Goal: Transaction & Acquisition: Purchase product/service

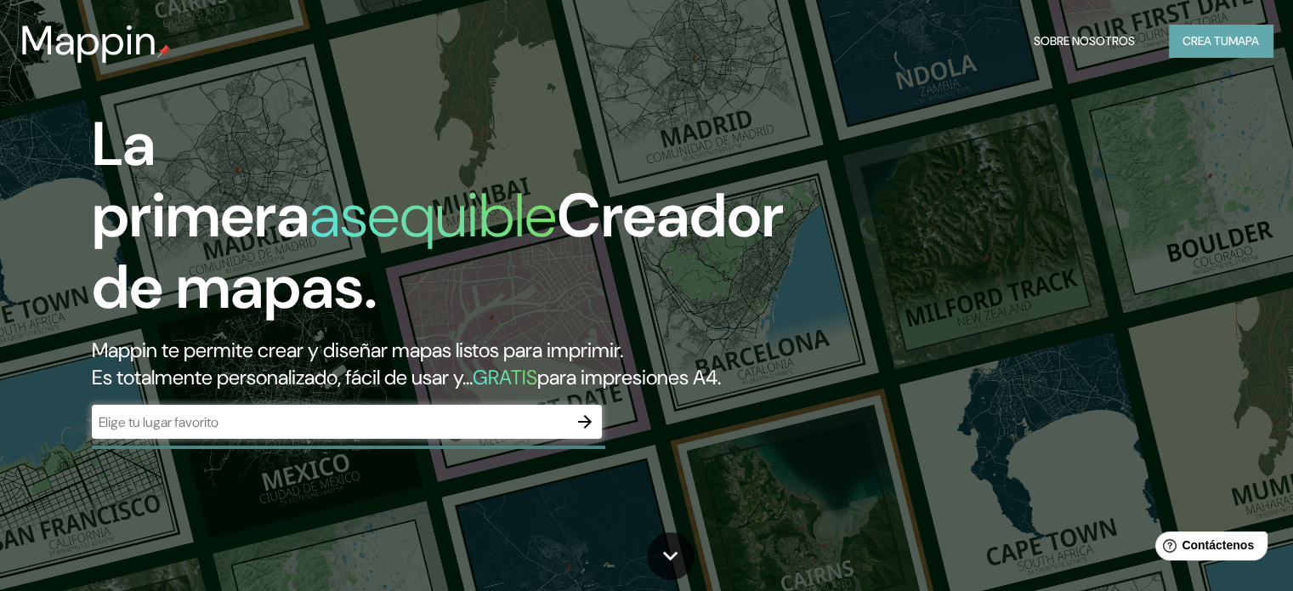
click at [1216, 52] on button "Crea tu mapa" at bounding box center [1221, 41] width 104 height 32
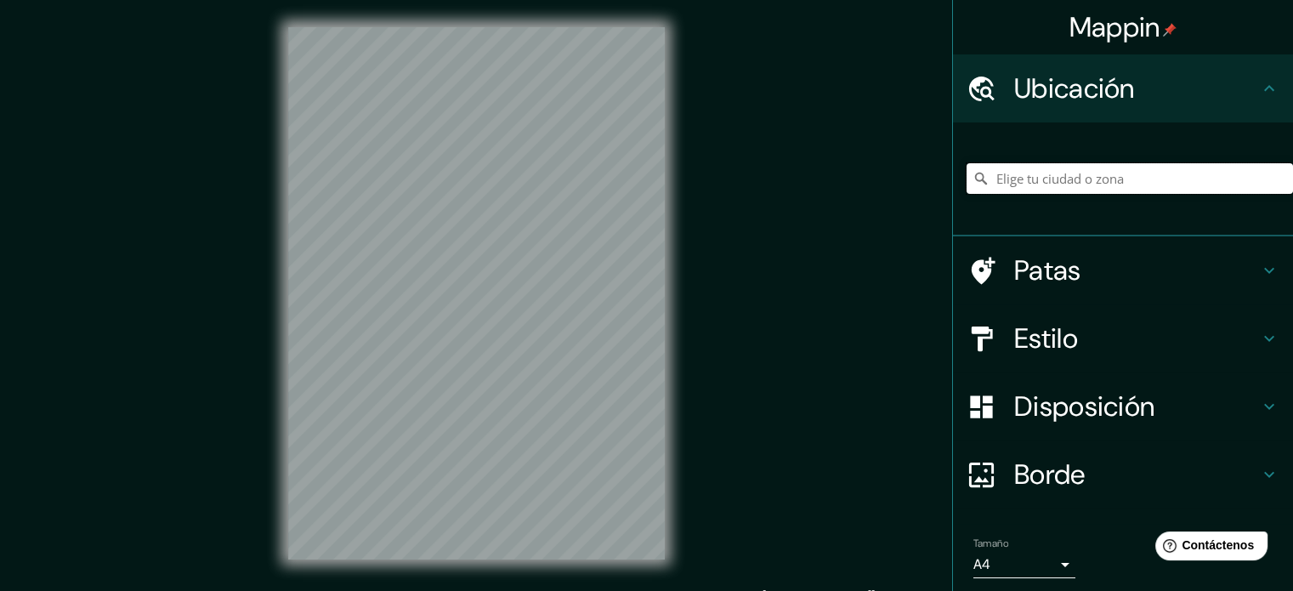
click at [1087, 173] on input "Elige tu ciudad o zona" at bounding box center [1129, 178] width 326 height 31
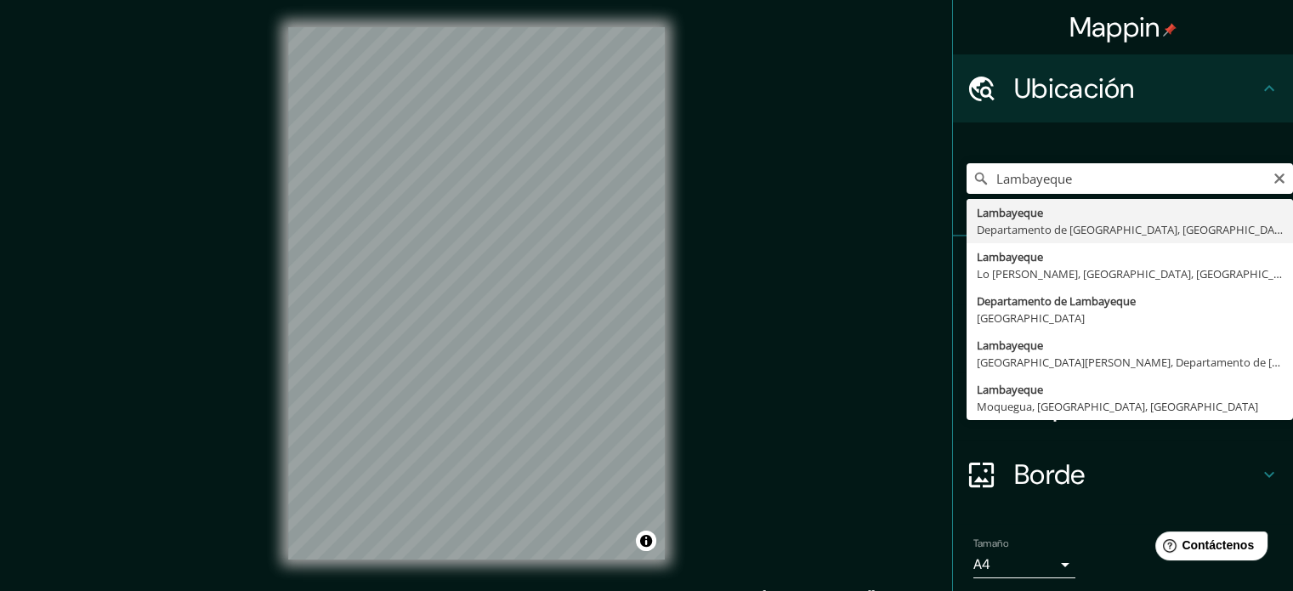
type input "Lambayeque, Departamento de [GEOGRAPHIC_DATA], [GEOGRAPHIC_DATA]"
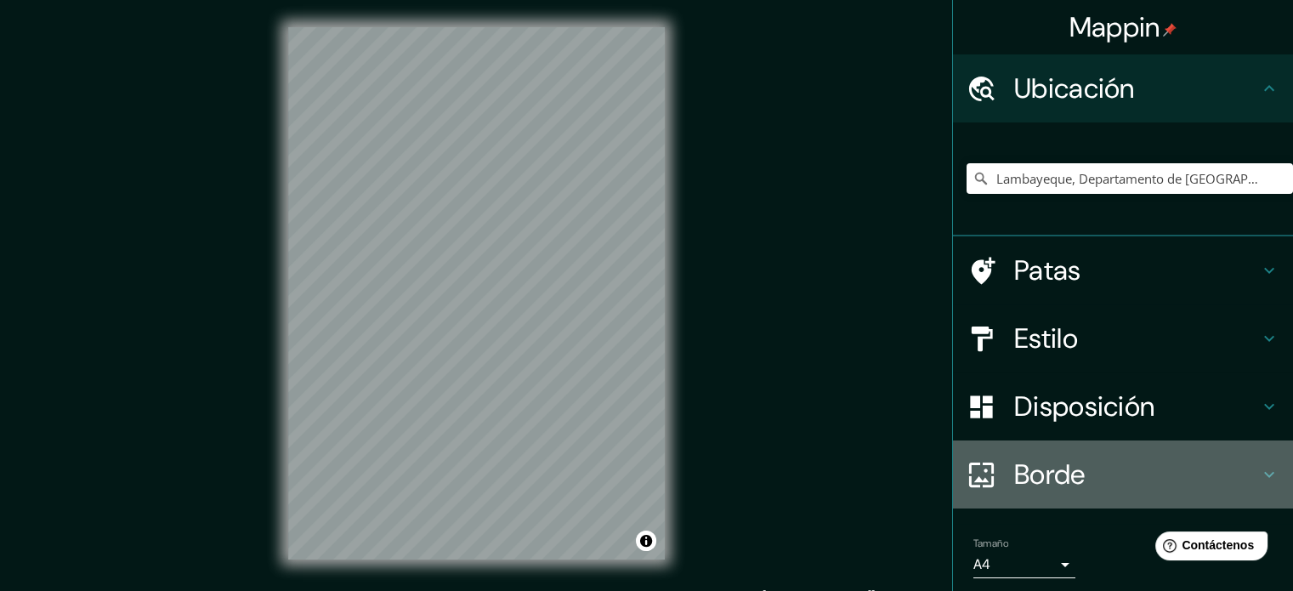
click at [1030, 471] on font "Borde" at bounding box center [1049, 474] width 71 height 36
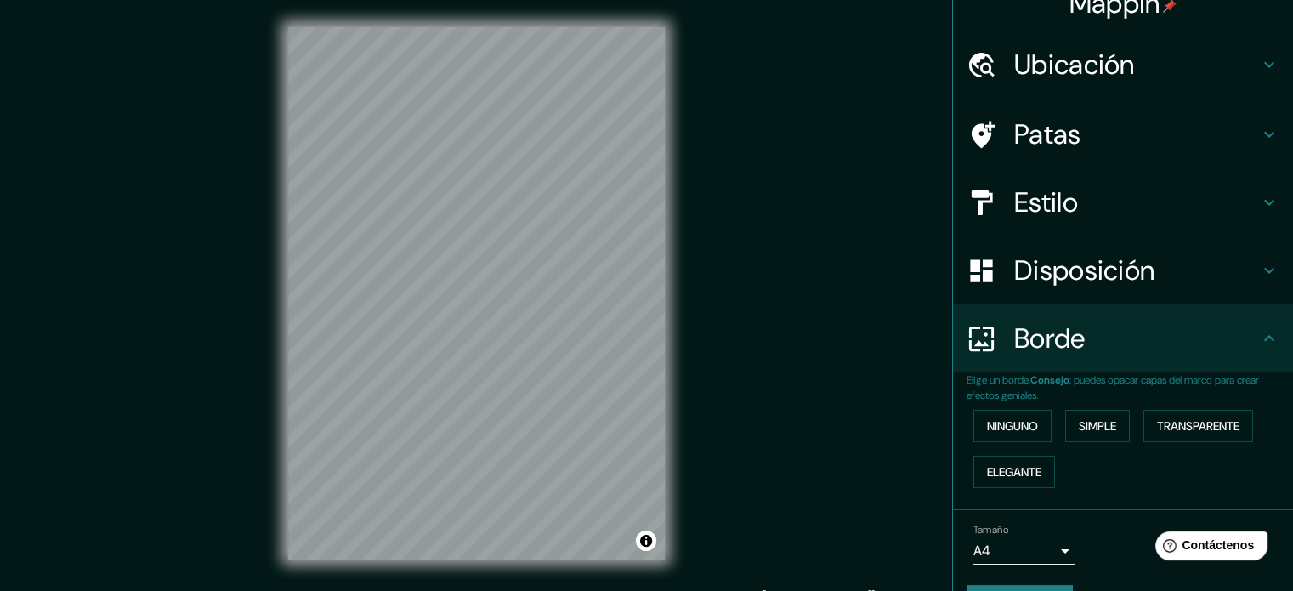
scroll to position [68, 0]
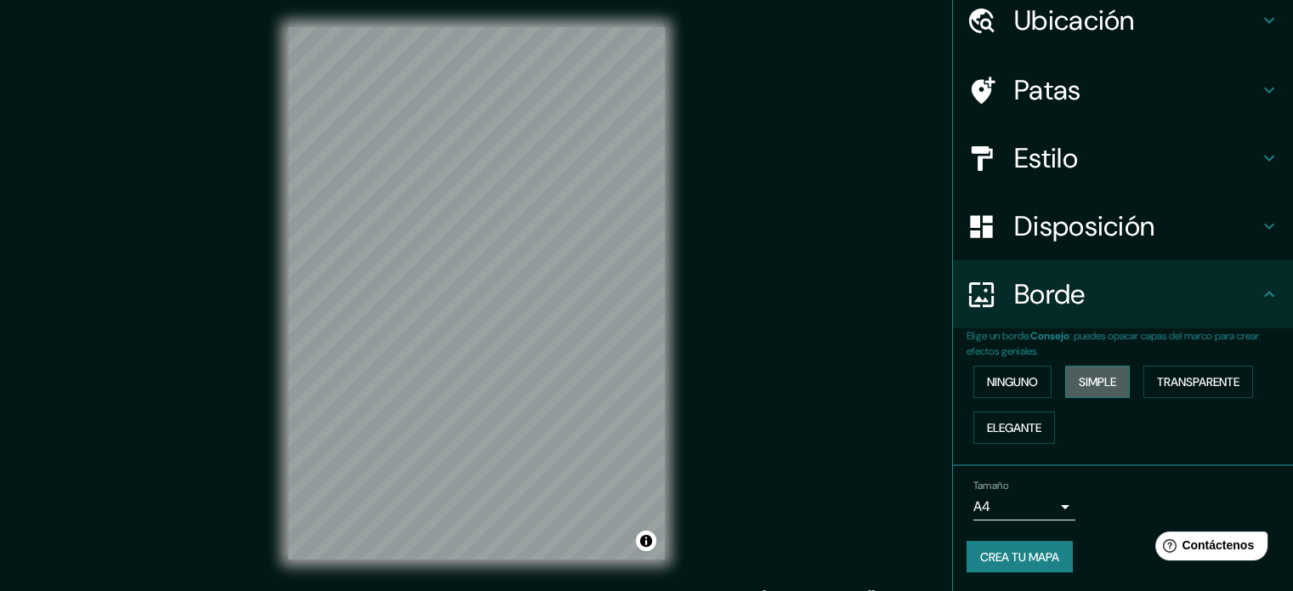
click at [1112, 377] on button "Simple" at bounding box center [1097, 381] width 65 height 32
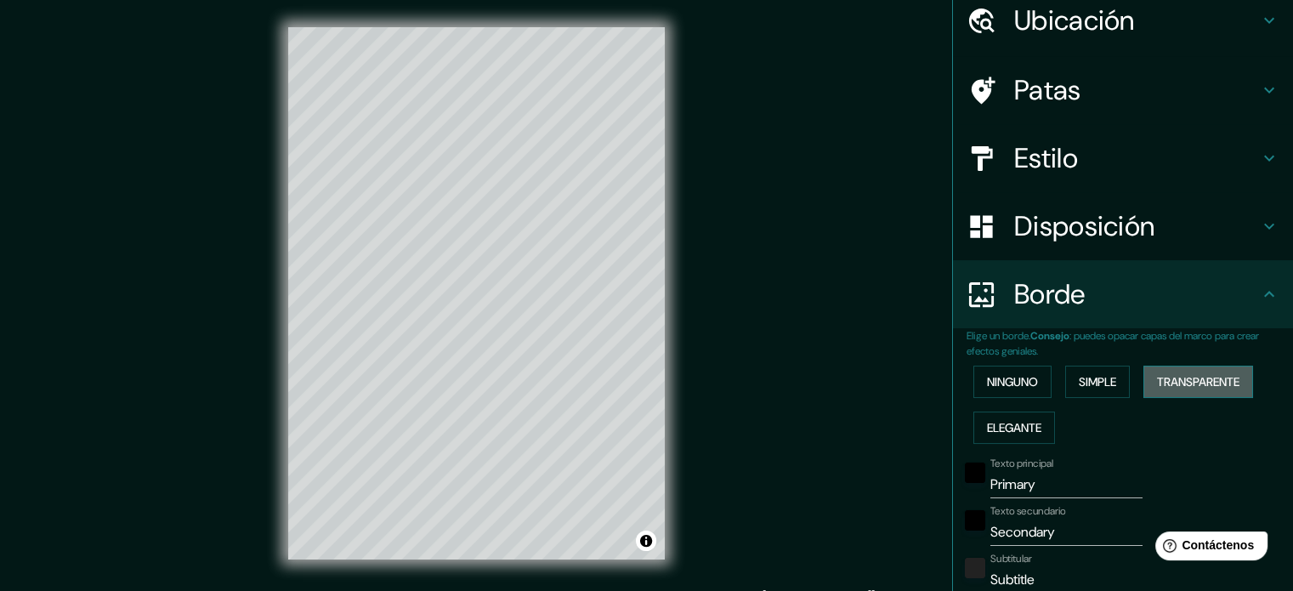
click at [1176, 375] on font "Transparente" at bounding box center [1198, 381] width 82 height 15
click at [1019, 434] on font "Elegante" at bounding box center [1014, 427] width 54 height 22
click at [1020, 383] on font "Ninguno" at bounding box center [1012, 381] width 51 height 15
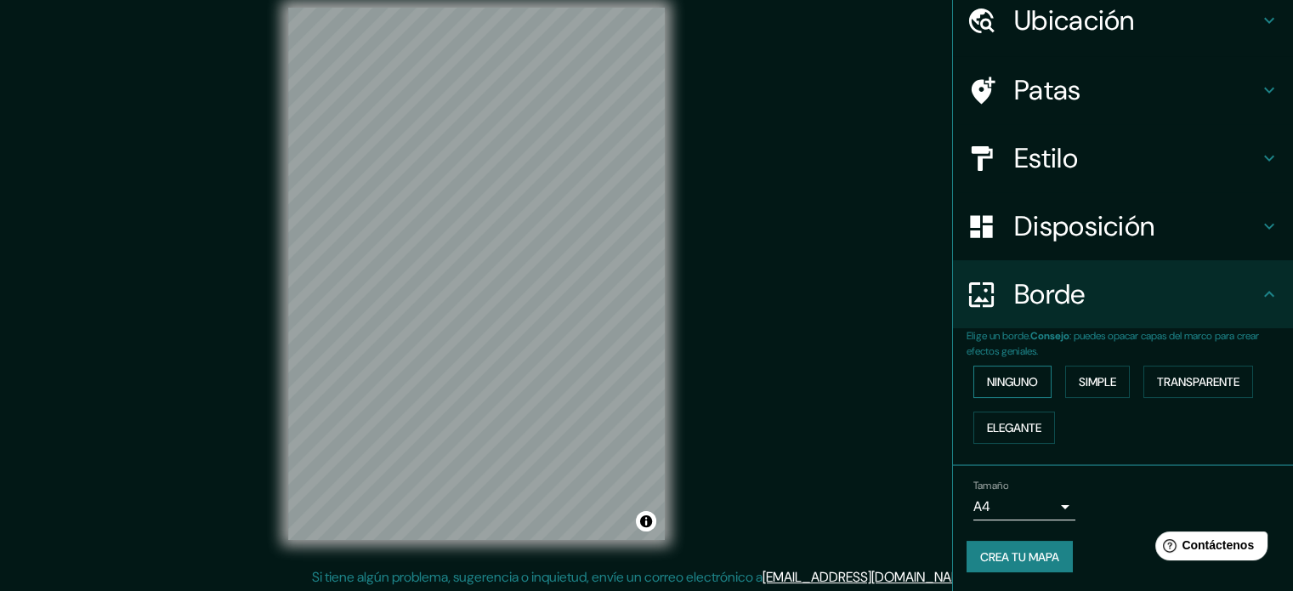
scroll to position [22, 0]
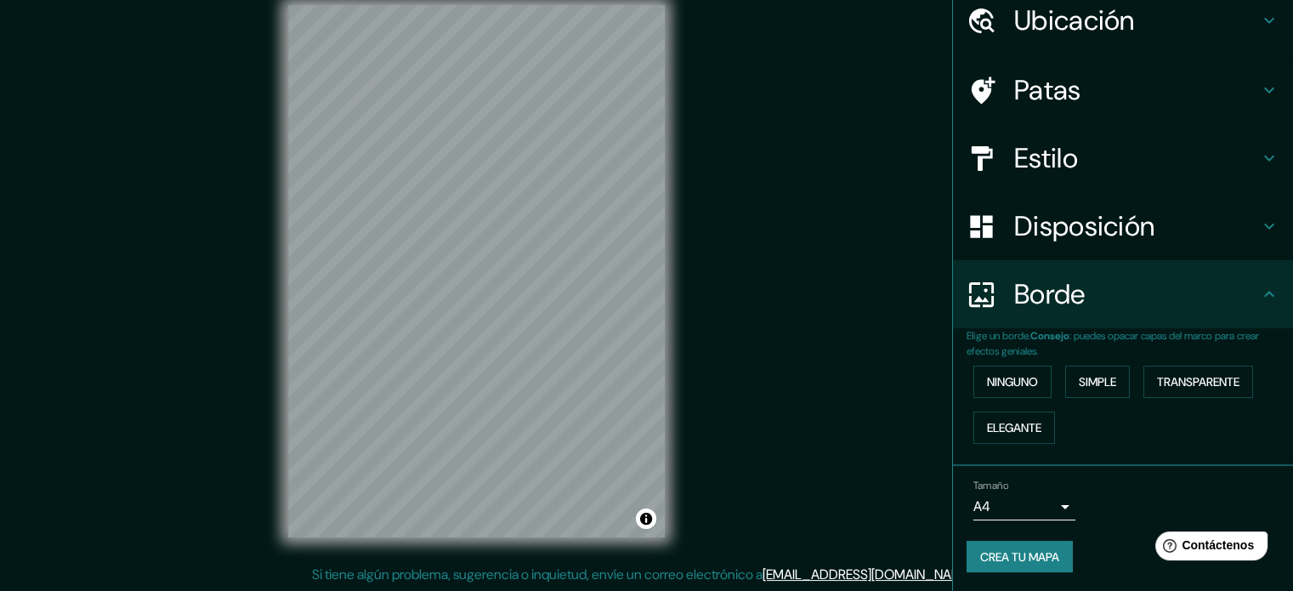
click at [1006, 550] on font "Crea tu mapa" at bounding box center [1019, 556] width 79 height 15
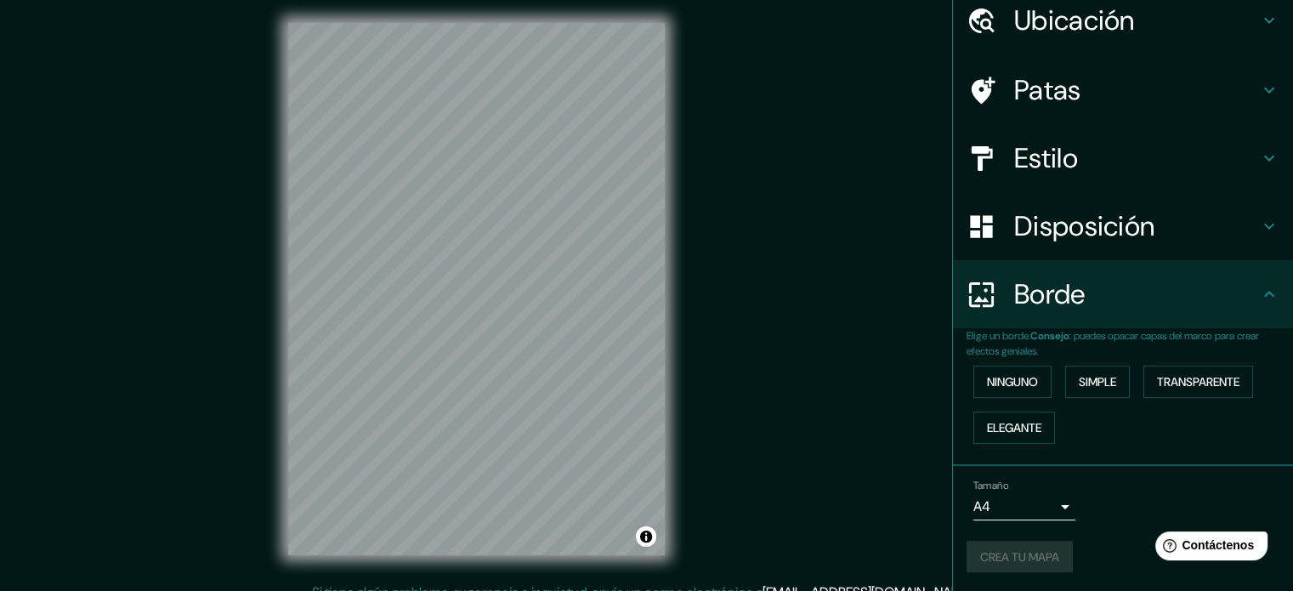
scroll to position [0, 0]
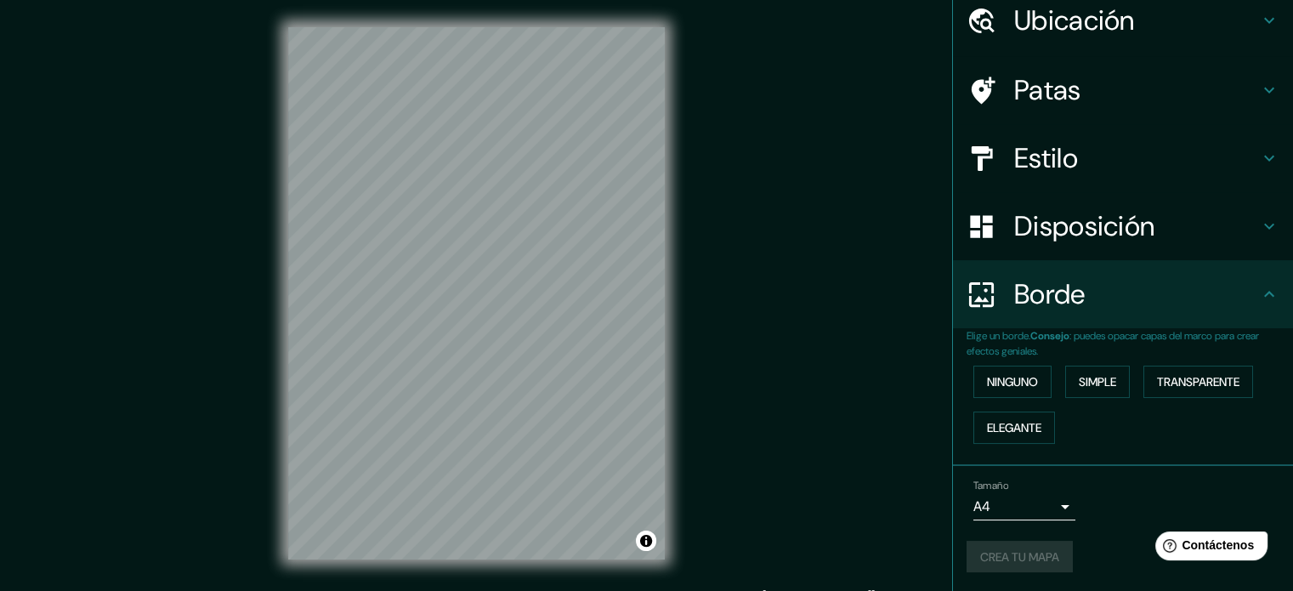
click at [1086, 160] on h4 "Estilo" at bounding box center [1136, 158] width 245 height 34
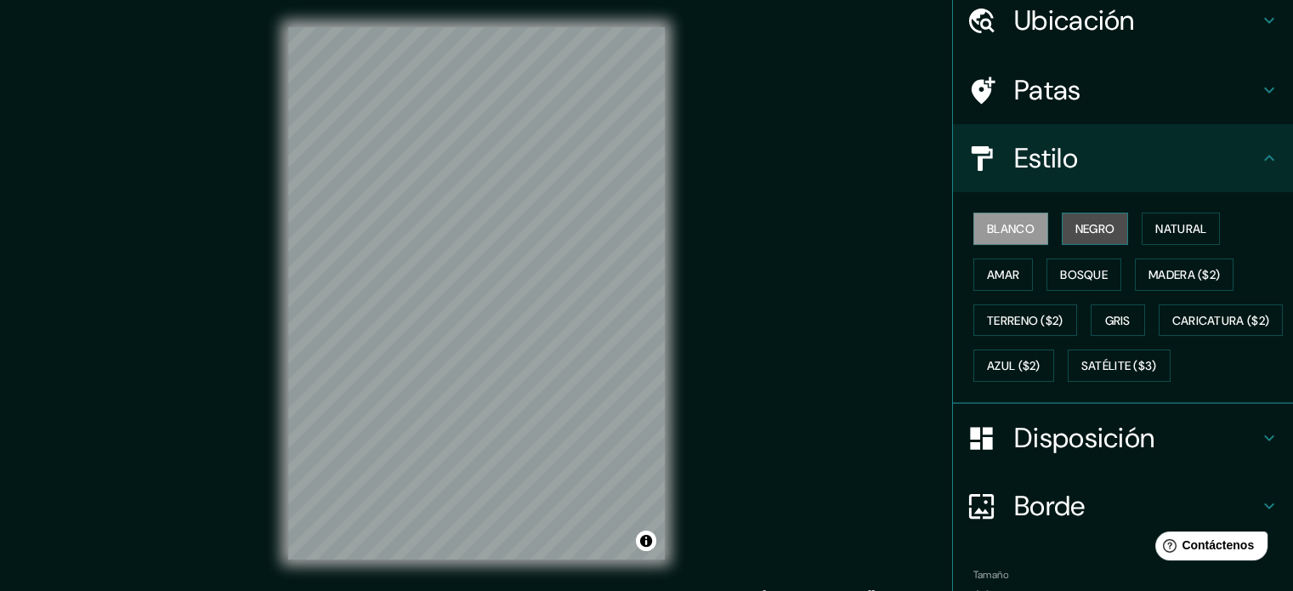
click at [1093, 218] on font "Negro" at bounding box center [1095, 229] width 40 height 22
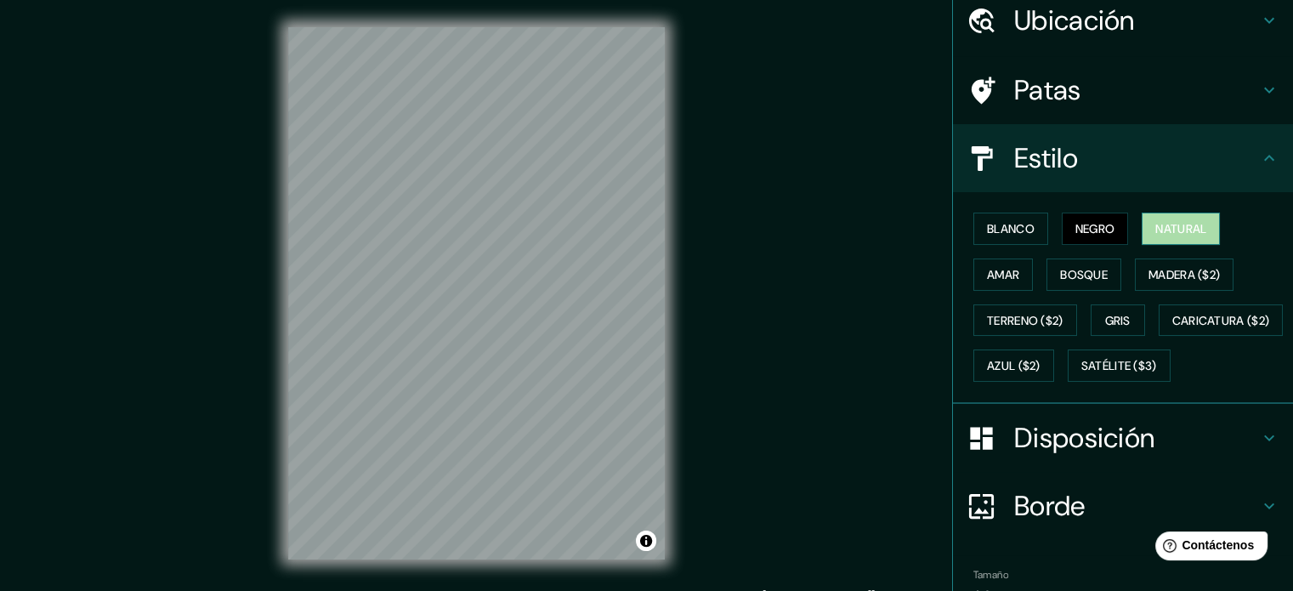
click at [1158, 234] on font "Natural" at bounding box center [1180, 228] width 51 height 15
click at [1094, 285] on button "Bosque" at bounding box center [1083, 274] width 75 height 32
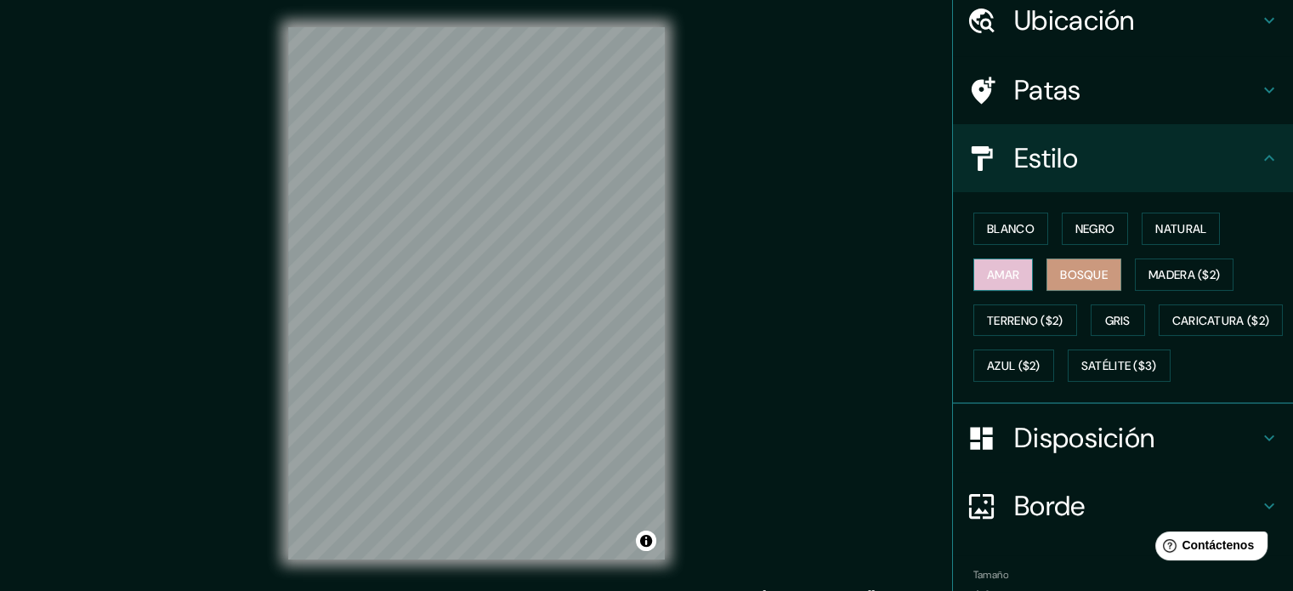
click at [996, 278] on font "Amar" at bounding box center [1003, 274] width 32 height 15
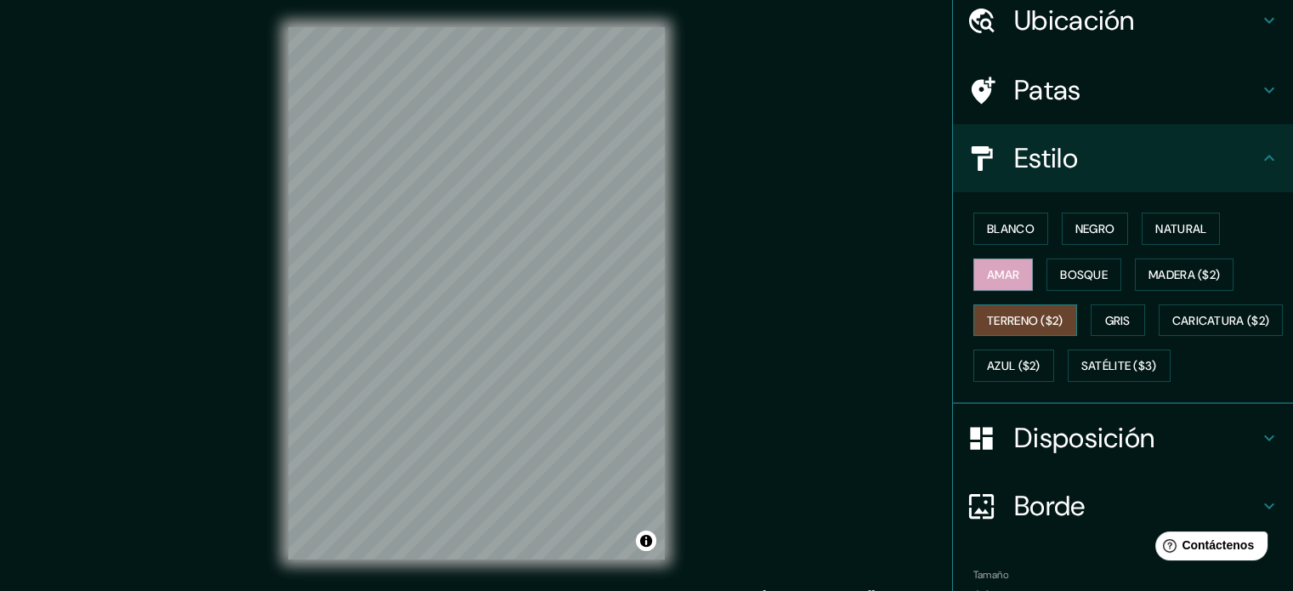
click at [1008, 323] on font "Terreno ($2)" at bounding box center [1025, 320] width 76 height 15
click at [1123, 325] on button "Gris" at bounding box center [1117, 320] width 54 height 32
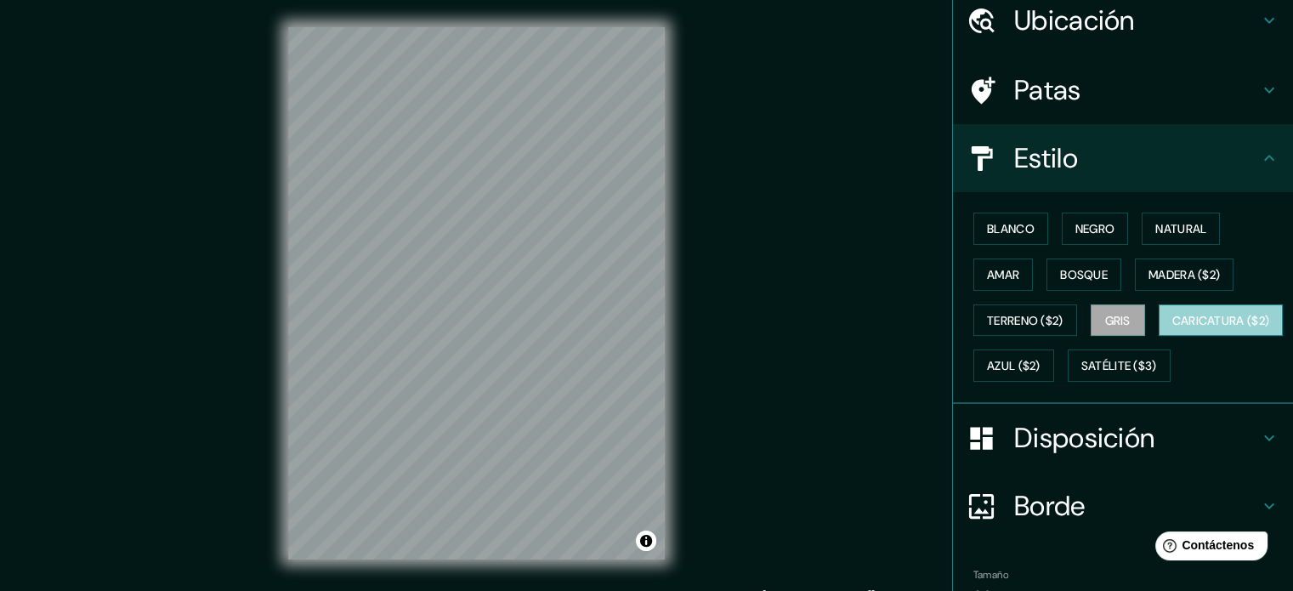
click at [1172, 328] on font "Caricatura ($2)" at bounding box center [1221, 320] width 98 height 15
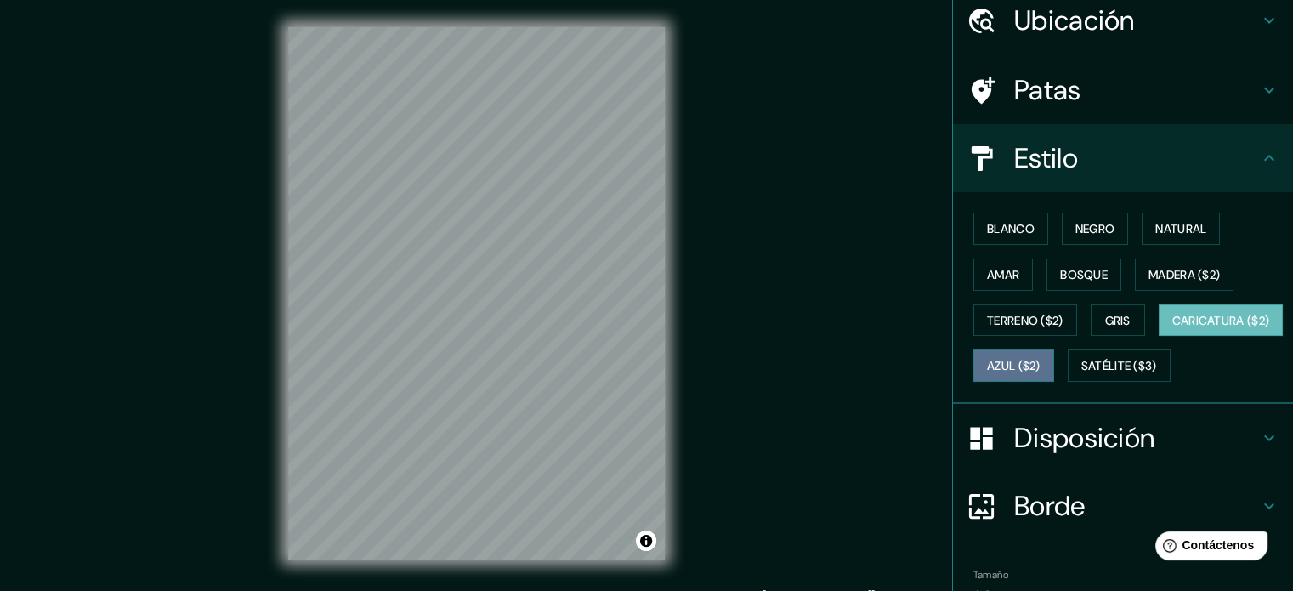
click at [1040, 366] on font "Azul ($2)" at bounding box center [1014, 366] width 54 height 15
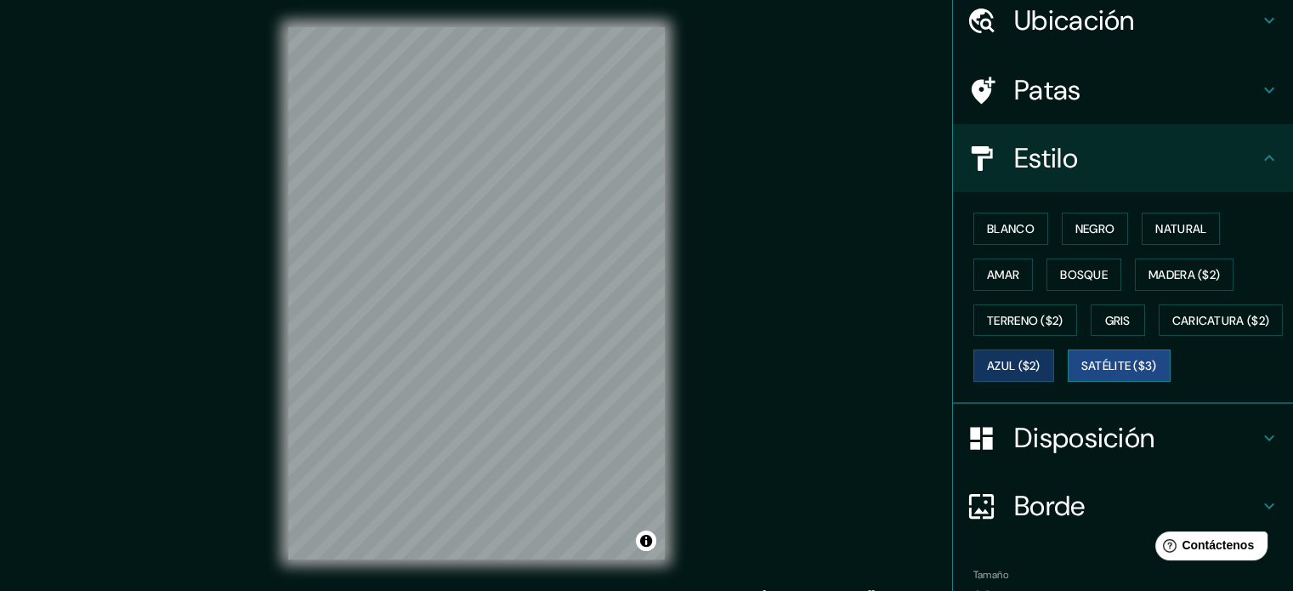
click at [1068, 382] on button "Satélite ($3)" at bounding box center [1119, 365] width 103 height 32
click at [1092, 273] on font "Bosque" at bounding box center [1084, 274] width 48 height 15
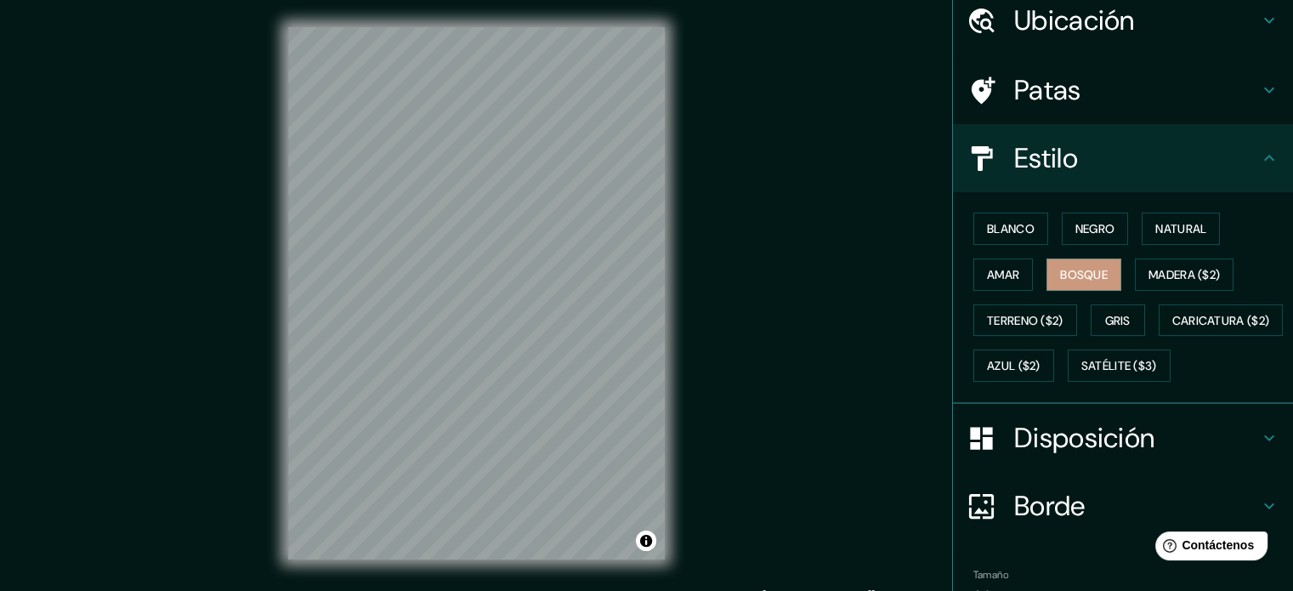
click at [1016, 199] on div "Blanco Negro Natural Amar Bosque Madera ($2) Terreno ($2) Gris Caricatura ($2) …" at bounding box center [1123, 298] width 340 height 212
click at [1017, 223] on font "Blanco" at bounding box center [1011, 228] width 48 height 15
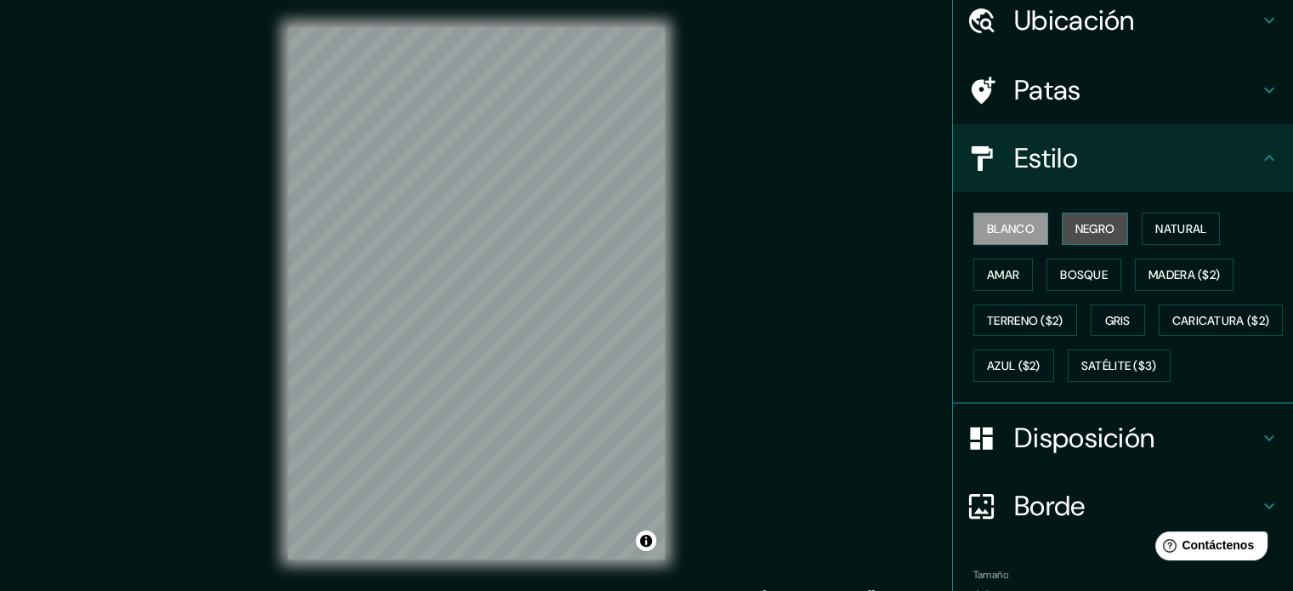
click at [1075, 224] on font "Negro" at bounding box center [1095, 228] width 40 height 15
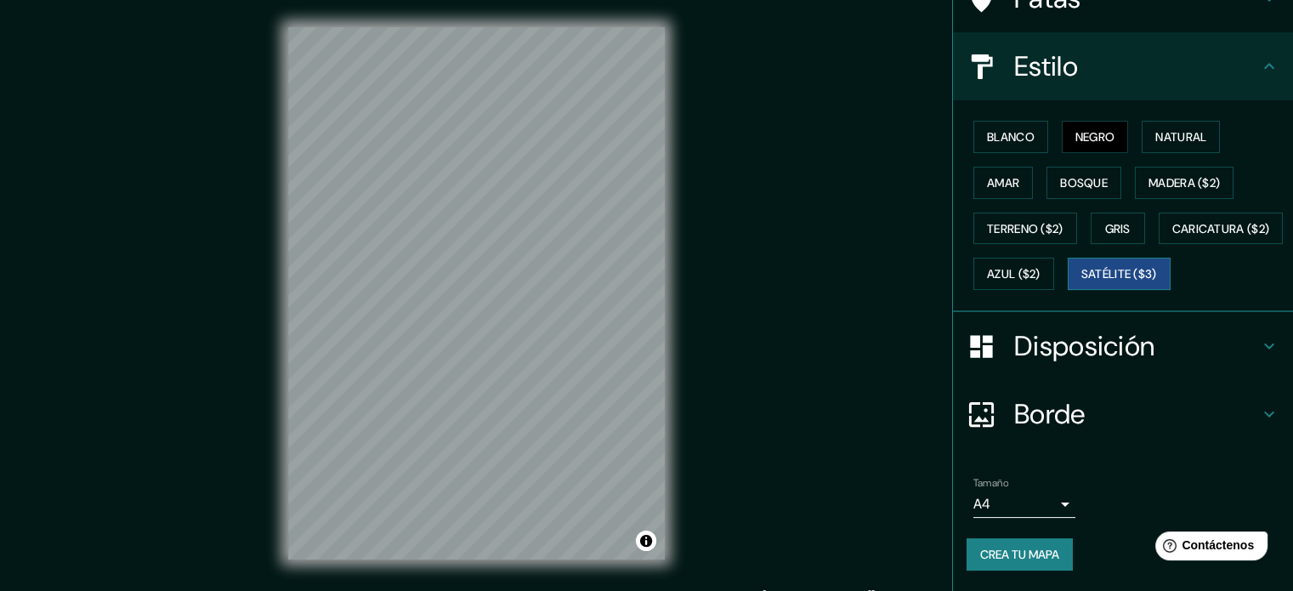
scroll to position [201, 0]
click at [1043, 496] on body "Mappin Ubicación Lambayeque, Departamento de [GEOGRAPHIC_DATA], [GEOGRAPHIC_DAT…" at bounding box center [646, 295] width 1293 height 591
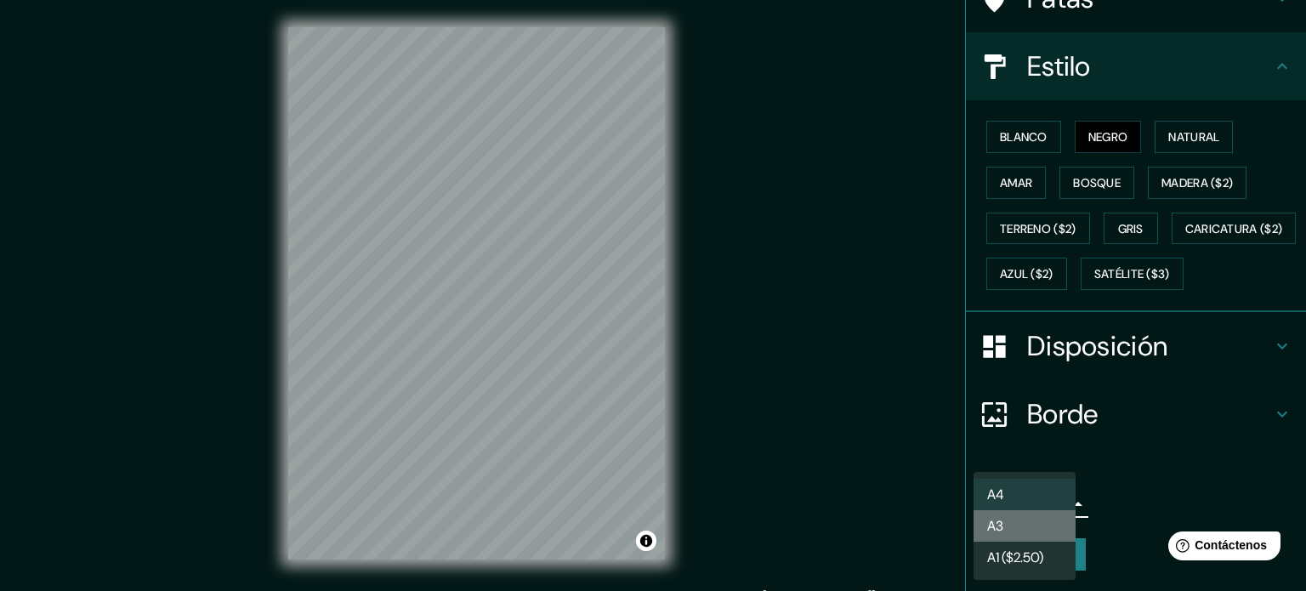
click at [1043, 519] on li "A3" at bounding box center [1024, 525] width 102 height 31
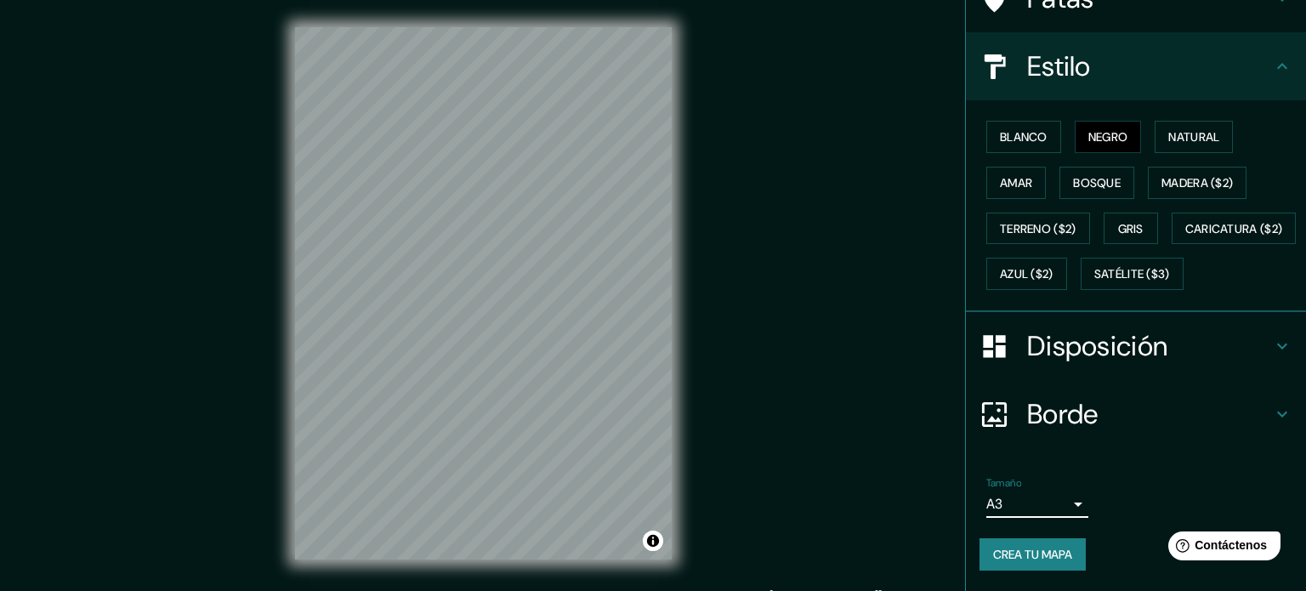
click at [1043, 506] on body "Mappin Ubicación Lambayeque, Departamento de [GEOGRAPHIC_DATA], [GEOGRAPHIC_DAT…" at bounding box center [653, 295] width 1306 height 591
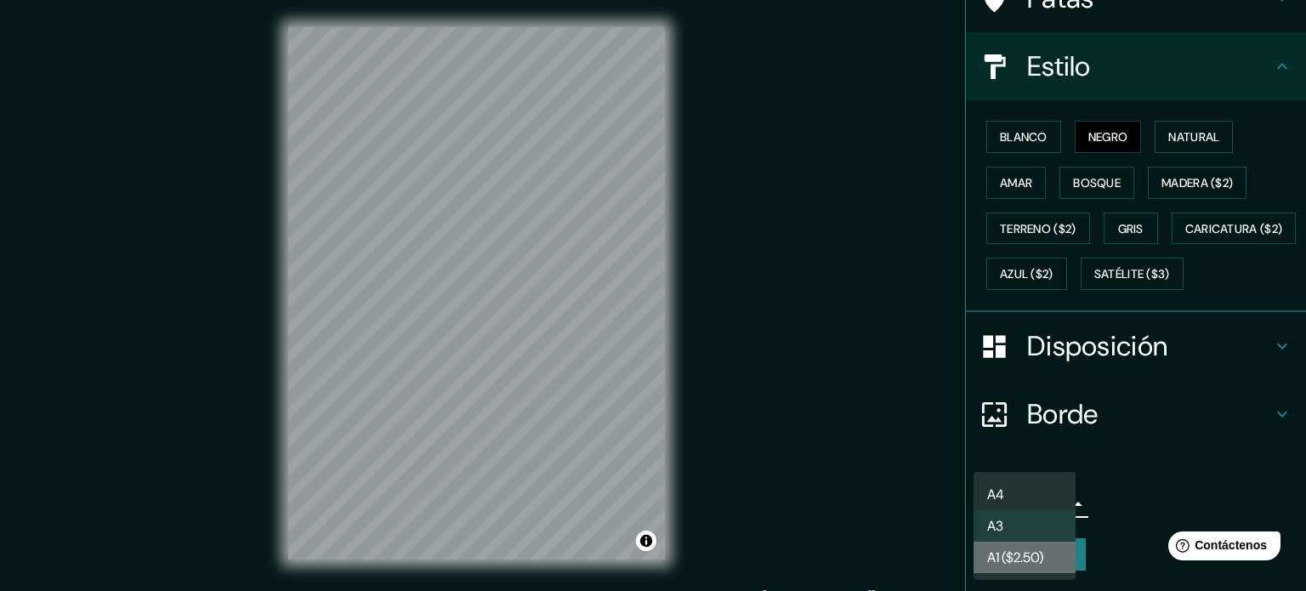
click at [1043, 553] on font "A1 ($2.50)" at bounding box center [1015, 557] width 56 height 18
click at [1046, 507] on body "Mappin Ubicación Lambayeque, Departamento de [GEOGRAPHIC_DATA], [GEOGRAPHIC_DAT…" at bounding box center [653, 295] width 1306 height 591
click at [1046, 527] on li "A3" at bounding box center [1024, 525] width 102 height 31
type input "a4"
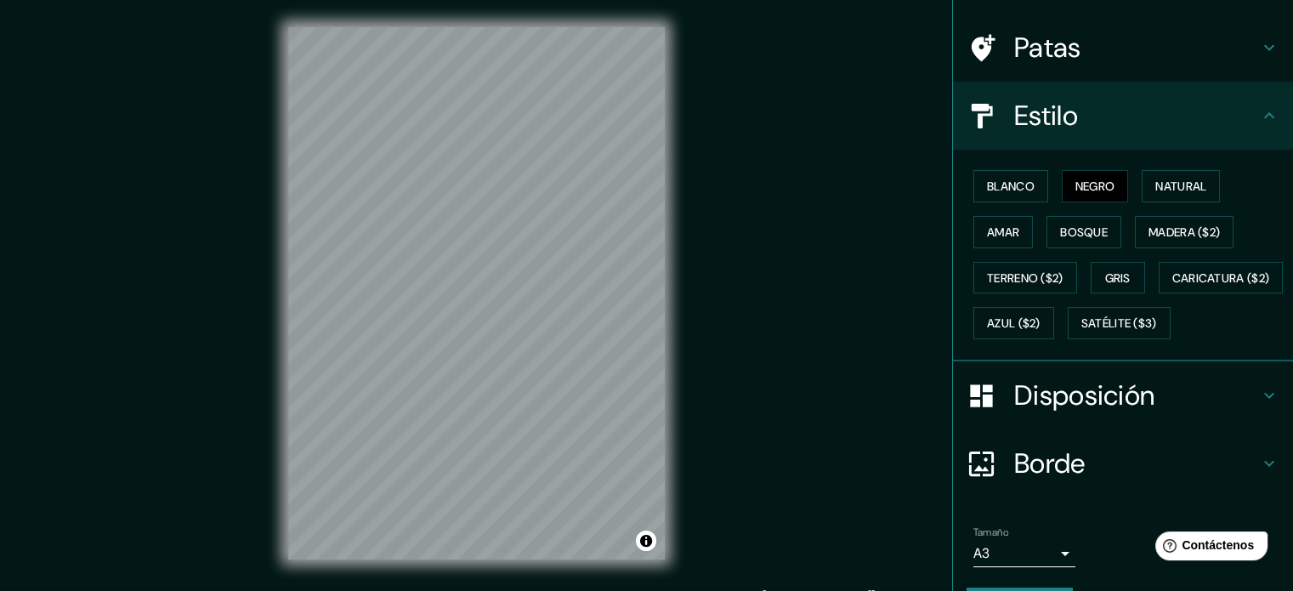
scroll to position [0, 0]
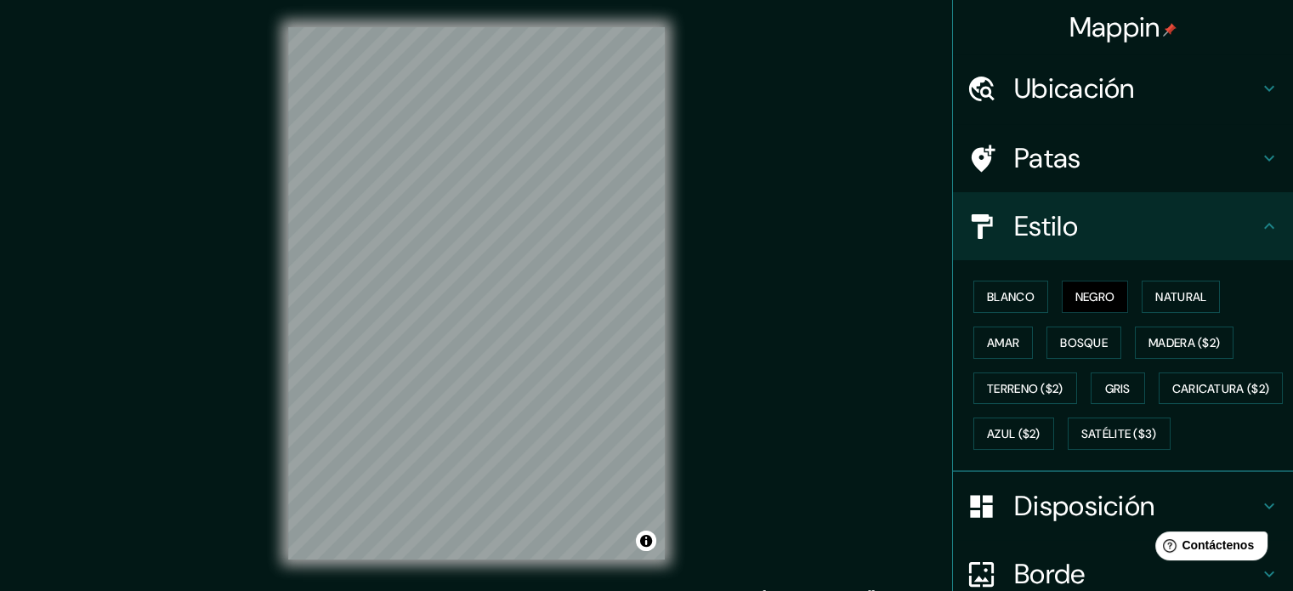
click at [1139, 163] on h4 "Patas" at bounding box center [1136, 158] width 245 height 34
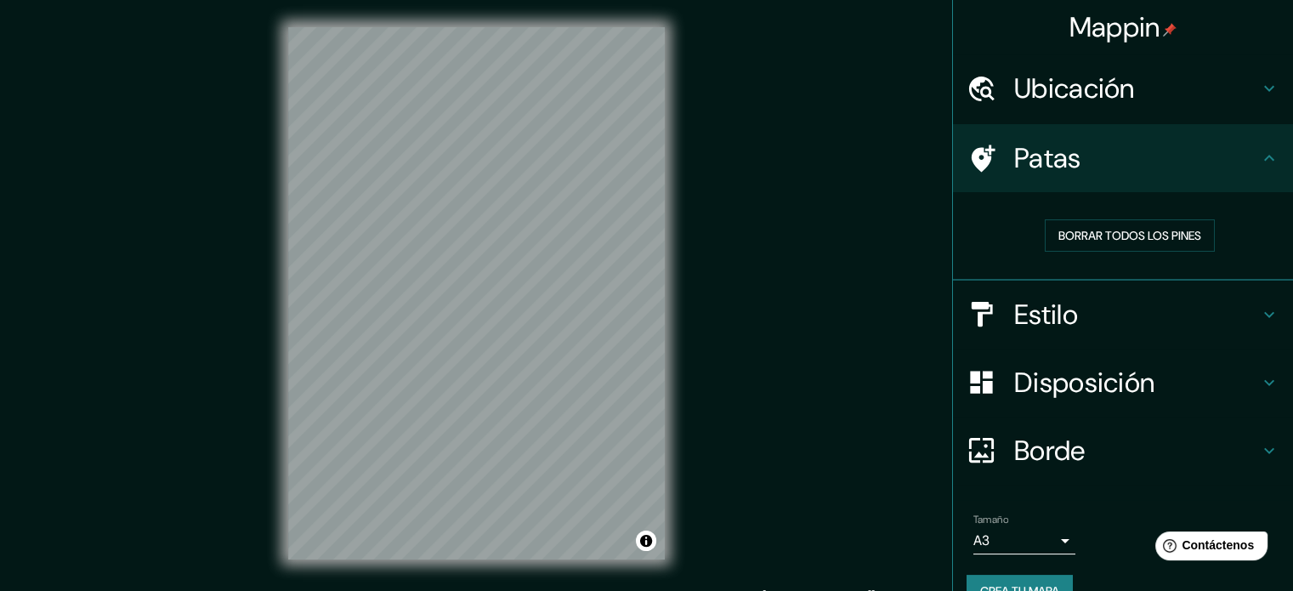
click at [1139, 163] on h4 "Patas" at bounding box center [1136, 158] width 245 height 34
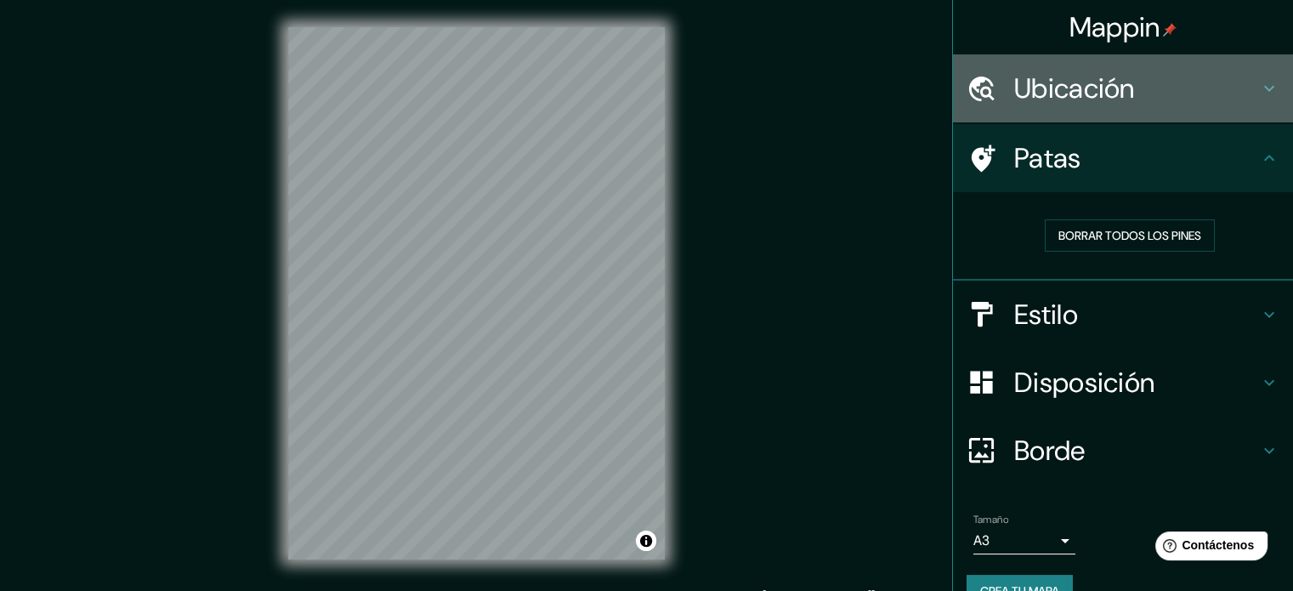
click at [1133, 101] on h4 "Ubicación" at bounding box center [1136, 88] width 245 height 34
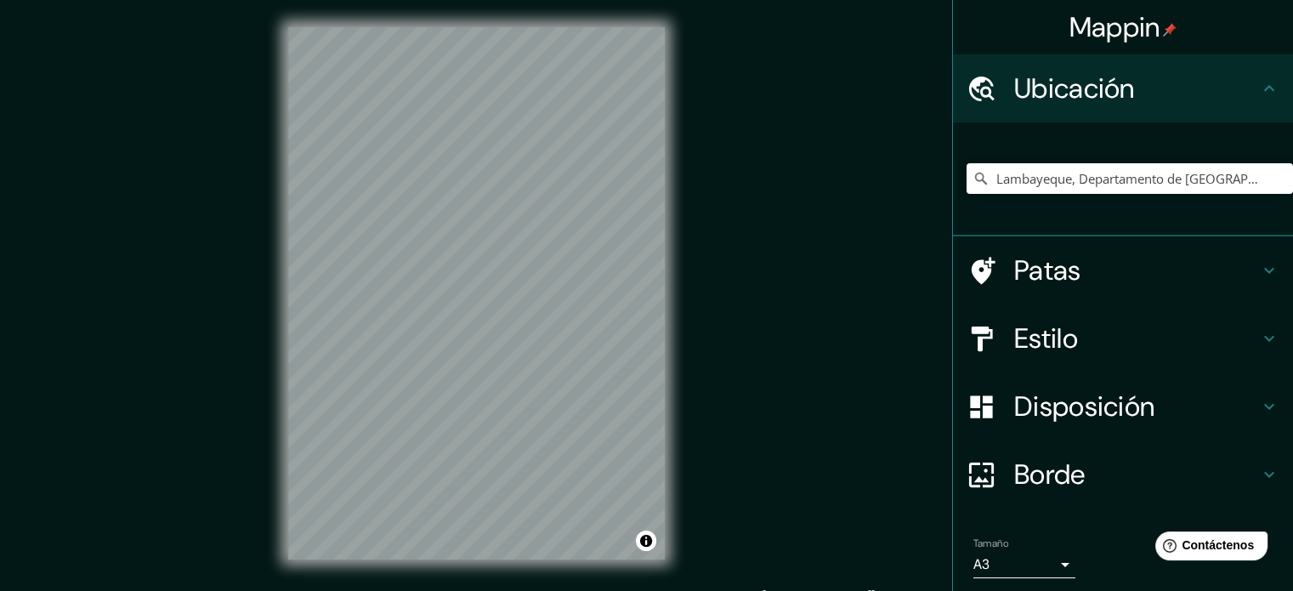
click at [1133, 101] on h4 "Ubicación" at bounding box center [1136, 88] width 245 height 34
